Goal: Task Accomplishment & Management: Use online tool/utility

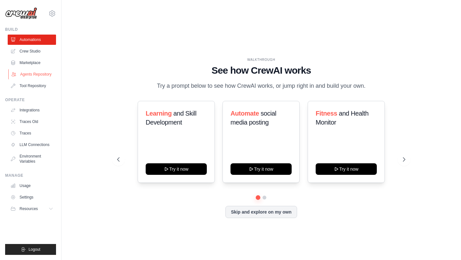
click at [42, 71] on link "Agents Repository" at bounding box center [32, 74] width 48 height 10
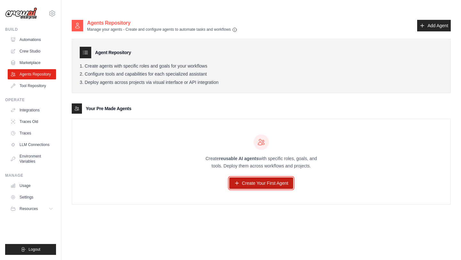
click at [245, 177] on link "Create Your First Agent" at bounding box center [261, 183] width 64 height 12
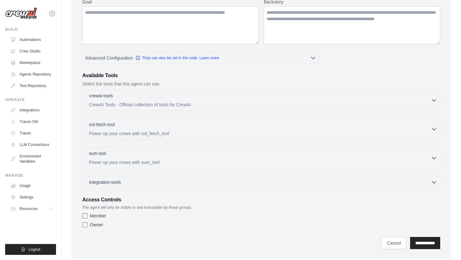
scroll to position [103, 0]
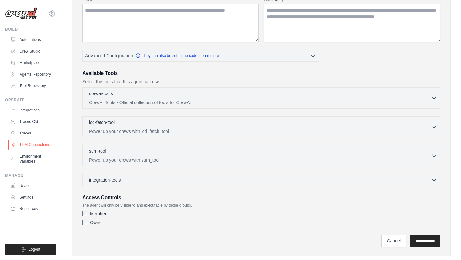
click at [46, 146] on link "LLM Connections" at bounding box center [32, 144] width 48 height 10
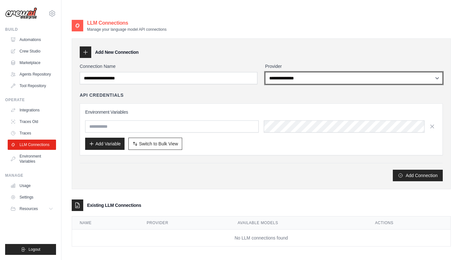
click at [366, 72] on select "**********" at bounding box center [354, 78] width 178 height 12
select select "******"
click at [265, 72] on select "**********" at bounding box center [354, 78] width 178 height 12
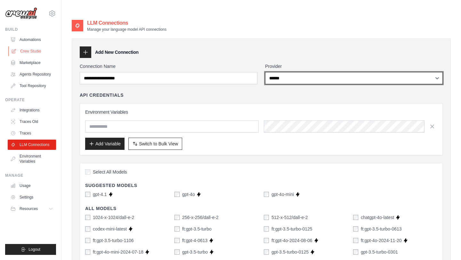
scroll to position [1, 0]
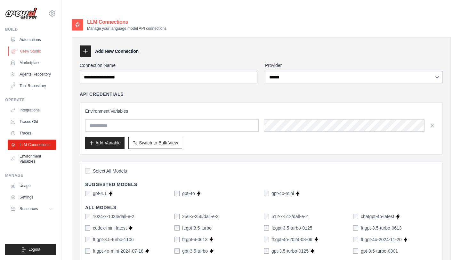
click at [35, 53] on link "Crew Studio" at bounding box center [32, 51] width 48 height 10
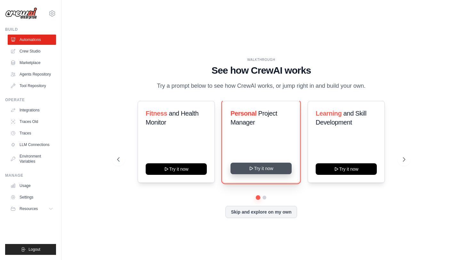
click at [274, 162] on button "Try it now" at bounding box center [260, 168] width 61 height 12
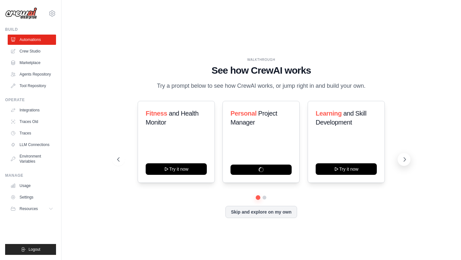
click at [400, 153] on button at bounding box center [403, 159] width 13 height 13
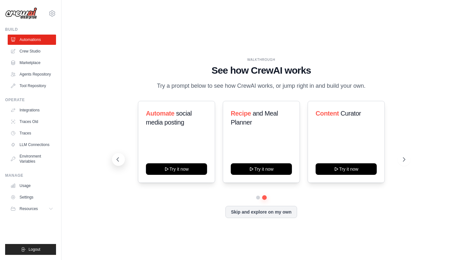
click at [124, 153] on button at bounding box center [118, 159] width 13 height 13
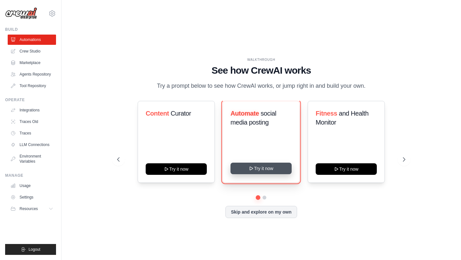
click at [279, 162] on button "Try it now" at bounding box center [260, 168] width 61 height 12
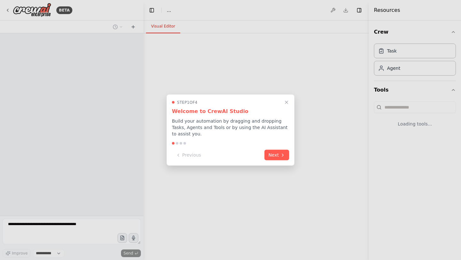
select select "****"
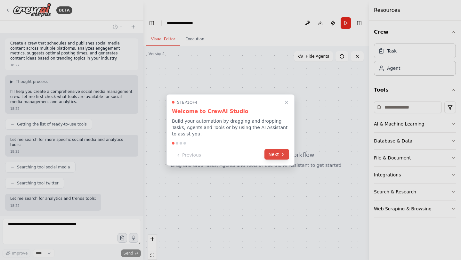
scroll to position [27, 0]
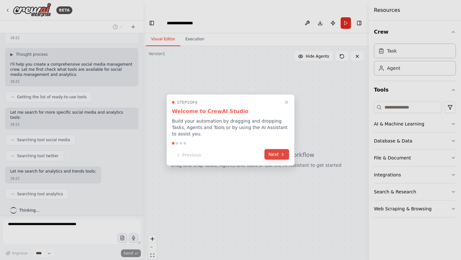
click at [269, 156] on button "Next" at bounding box center [276, 154] width 25 height 11
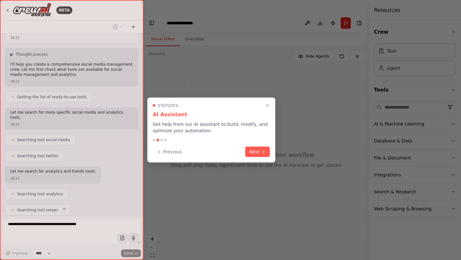
scroll to position [43, 0]
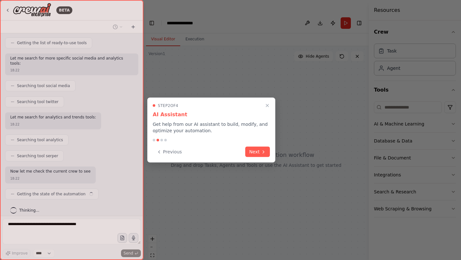
click at [266, 157] on div "Step 2 of 4 AI Assistant Get help from our AI assistant to build, modify, and o…" at bounding box center [211, 130] width 128 height 65
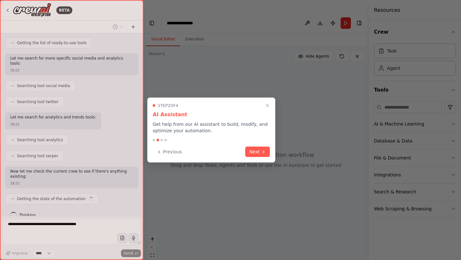
scroll to position [86, 0]
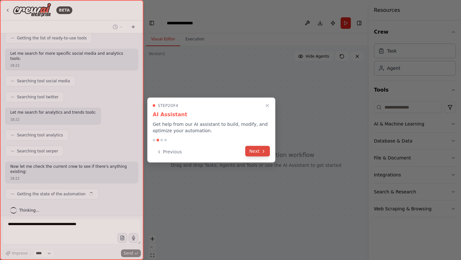
click at [263, 154] on button "Next" at bounding box center [257, 151] width 25 height 11
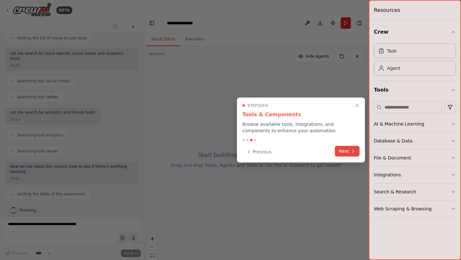
click at [338, 151] on button "Next" at bounding box center [347, 151] width 25 height 11
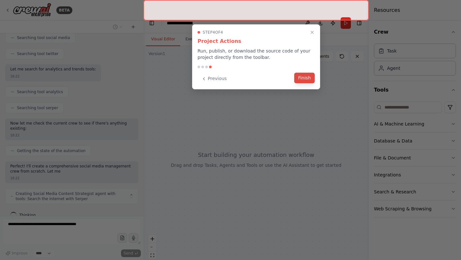
scroll to position [134, 0]
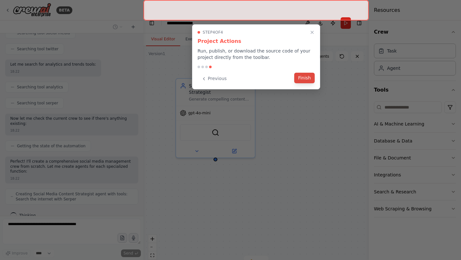
click at [299, 80] on button "Finish" at bounding box center [304, 78] width 20 height 11
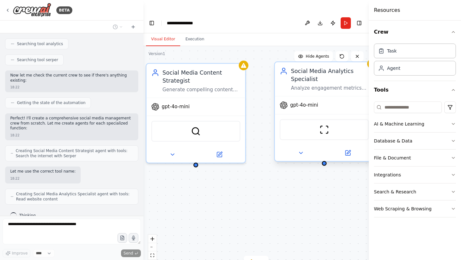
scroll to position [198, 0]
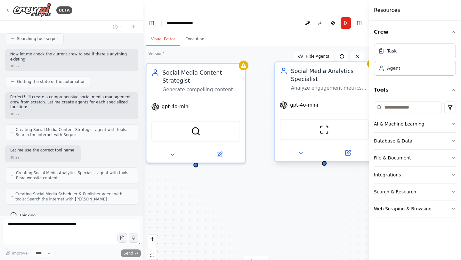
click at [344, 79] on div "Social Media Analytics Specialist Analyze engagement metrics across {platforms}…" at bounding box center [324, 79] width 99 height 34
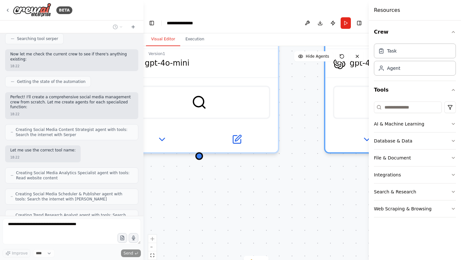
scroll to position [219, 0]
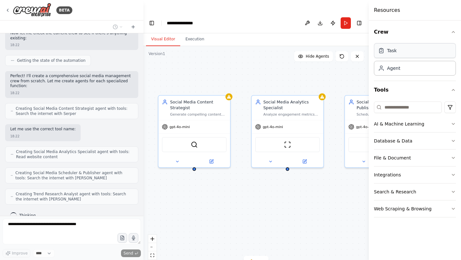
click at [390, 52] on div "Task" at bounding box center [392, 50] width 10 height 6
click at [391, 55] on div "Task" at bounding box center [415, 50] width 82 height 15
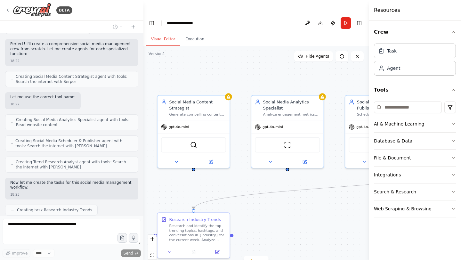
scroll to position [262, 0]
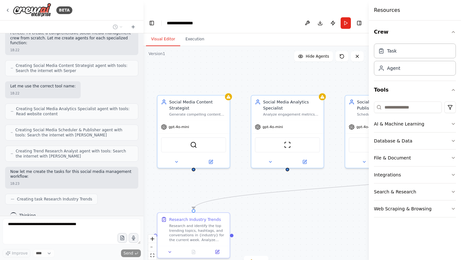
click at [372, 15] on div "Resources" at bounding box center [414, 10] width 92 height 20
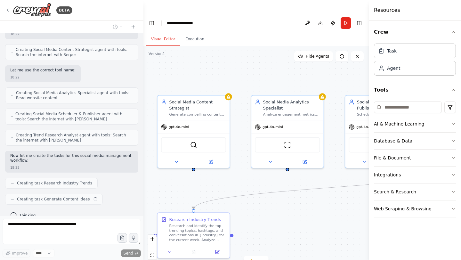
click at [450, 34] on button "Crew" at bounding box center [415, 32] width 82 height 18
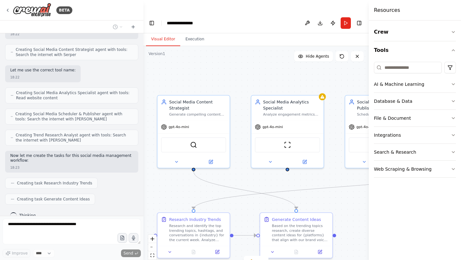
click at [361, 188] on div ".deletable-edge-delete-btn { width: 20px; height: 20px; border: 0px solid #ffff…" at bounding box center [255, 159] width 225 height 226
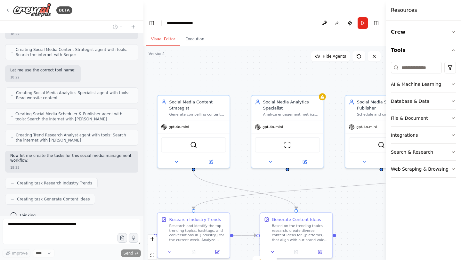
drag, startPoint x: 369, startPoint y: 189, endPoint x: 455, endPoint y: 172, distance: 87.8
click at [455, 173] on div "Resources Crew Tools AI & Machine Learning Database & Data File & Document Inte…" at bounding box center [422, 130] width 75 height 260
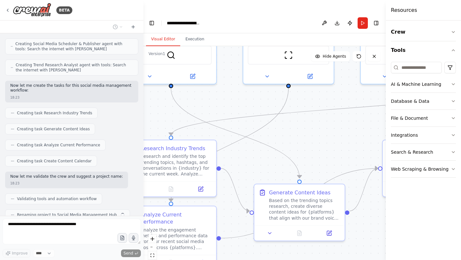
scroll to position [364, 0]
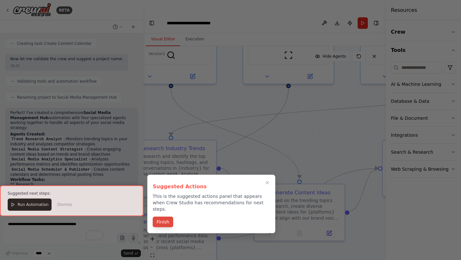
click at [161, 217] on button "Finish" at bounding box center [163, 222] width 20 height 11
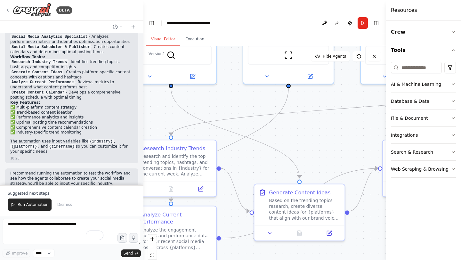
scroll to position [593, 0]
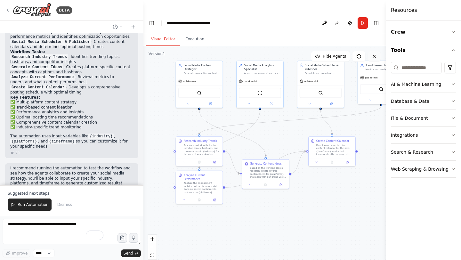
click at [373, 54] on icon at bounding box center [373, 56] width 5 height 5
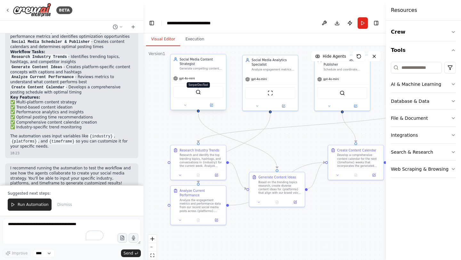
click at [199, 89] on img at bounding box center [197, 91] width 5 height 5
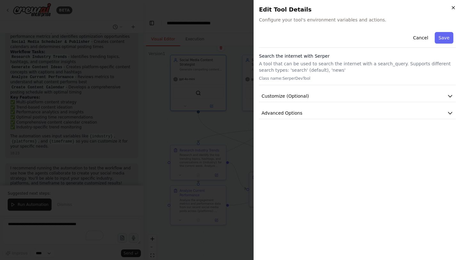
click at [452, 10] on icon "button" at bounding box center [452, 7] width 5 height 5
